Goal: Navigation & Orientation: Find specific page/section

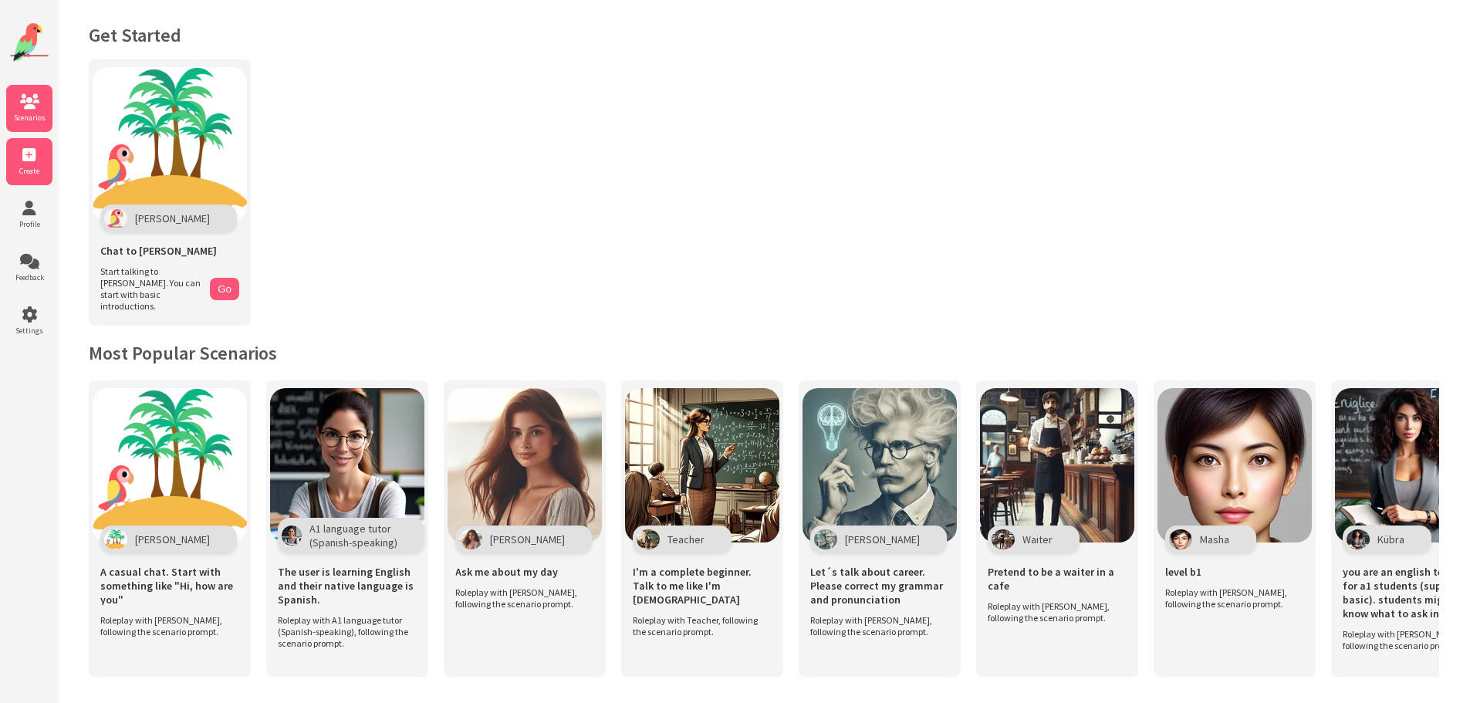
click at [34, 162] on icon at bounding box center [29, 154] width 46 height 15
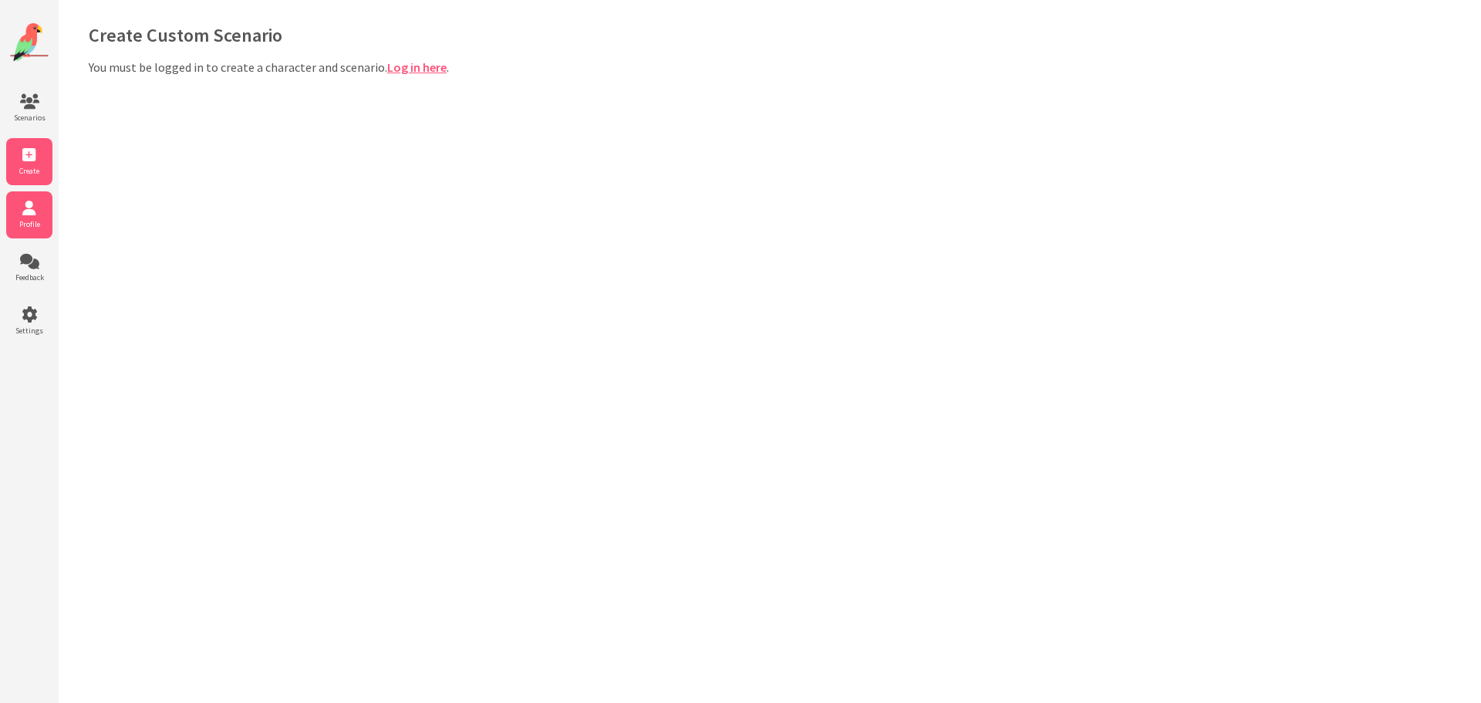
click at [29, 215] on icon at bounding box center [29, 208] width 46 height 15
click at [29, 269] on li "Feedback" at bounding box center [29, 268] width 46 height 47
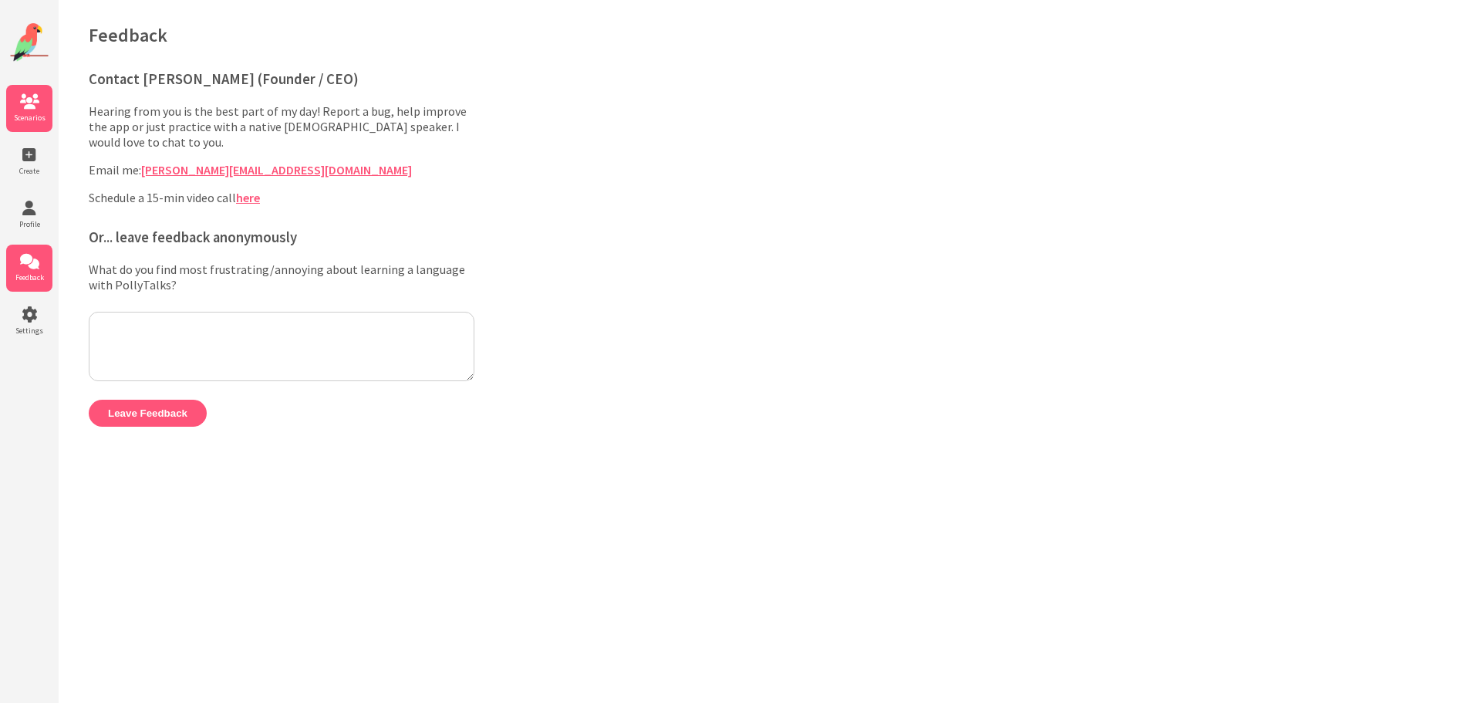
click at [34, 110] on li "Scenarios" at bounding box center [29, 108] width 46 height 47
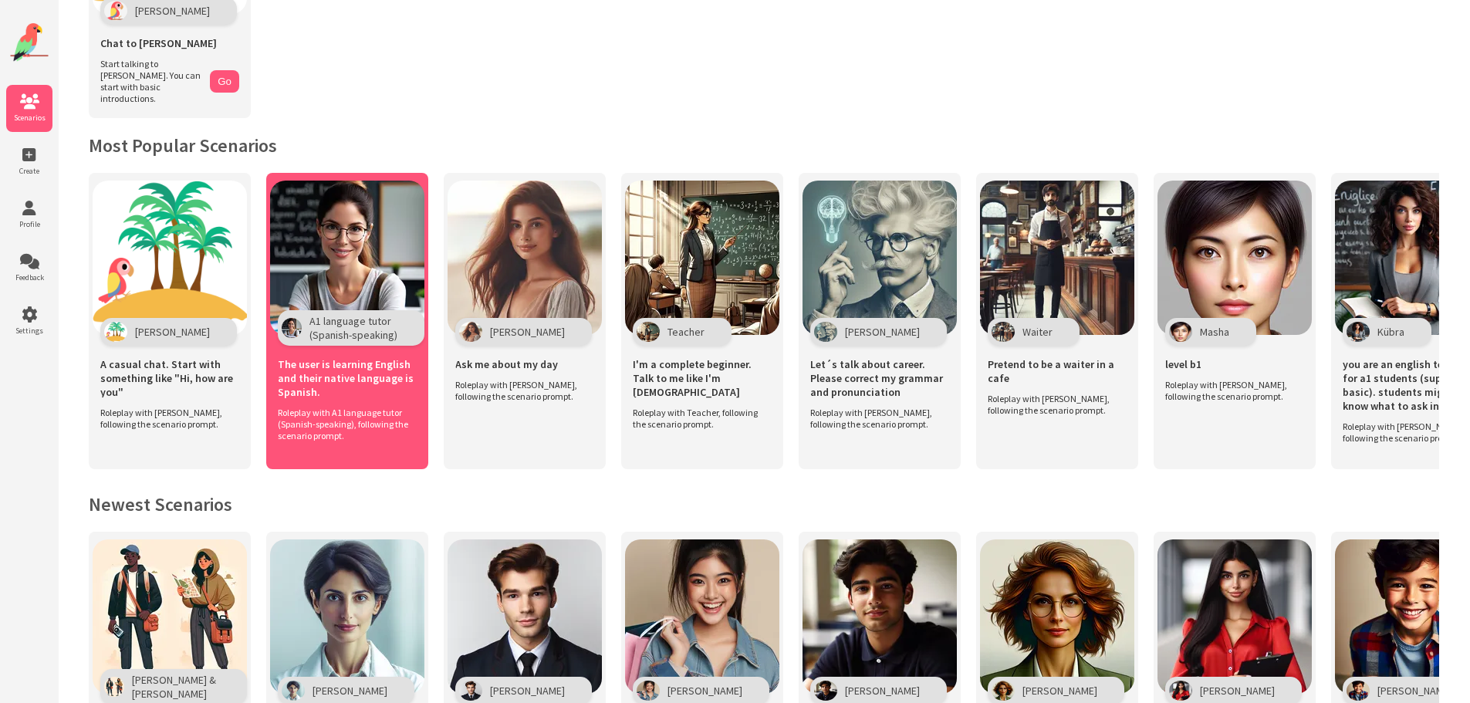
scroll to position [77, 0]
